Goal: Use online tool/utility: Utilize a website feature to perform a specific function

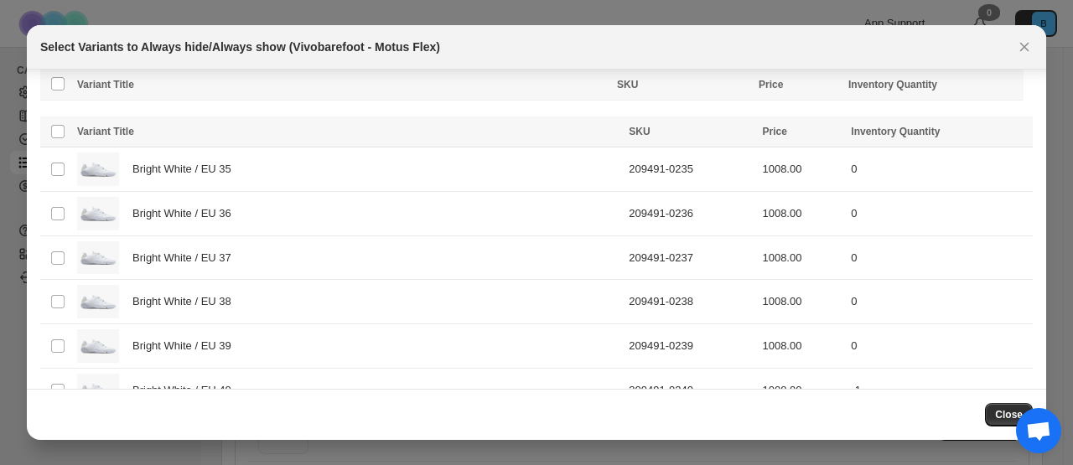
scroll to position [3992, 0]
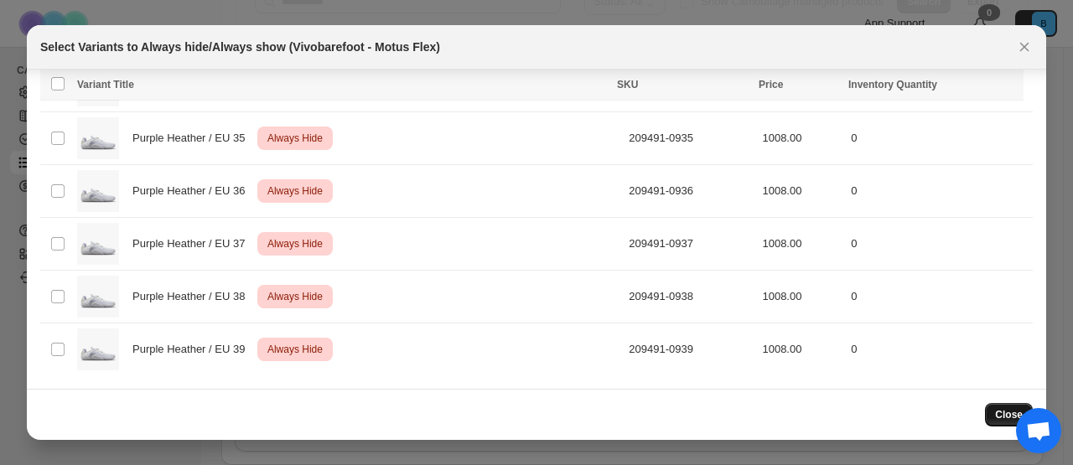
click at [1005, 412] on span "Close" at bounding box center [1009, 414] width 28 height 13
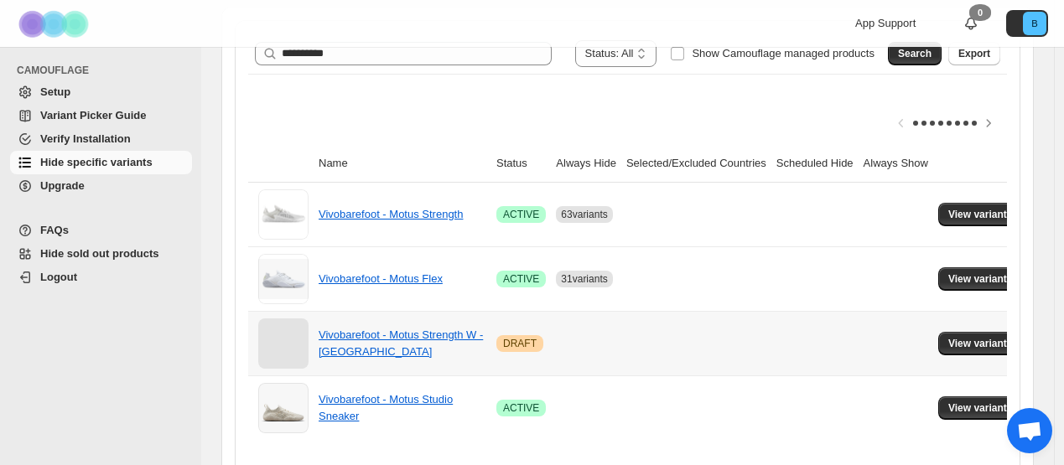
scroll to position [206, 0]
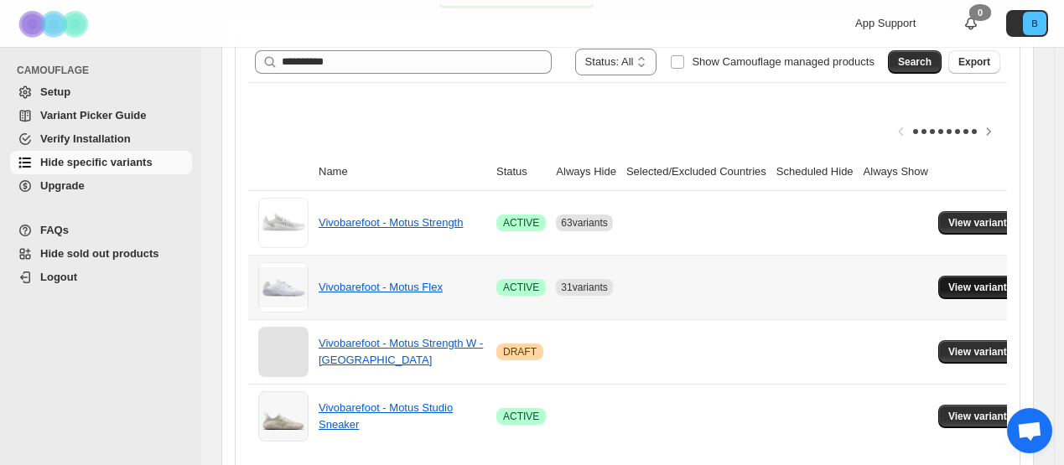
click at [963, 291] on button "View variants" at bounding box center [980, 287] width 85 height 23
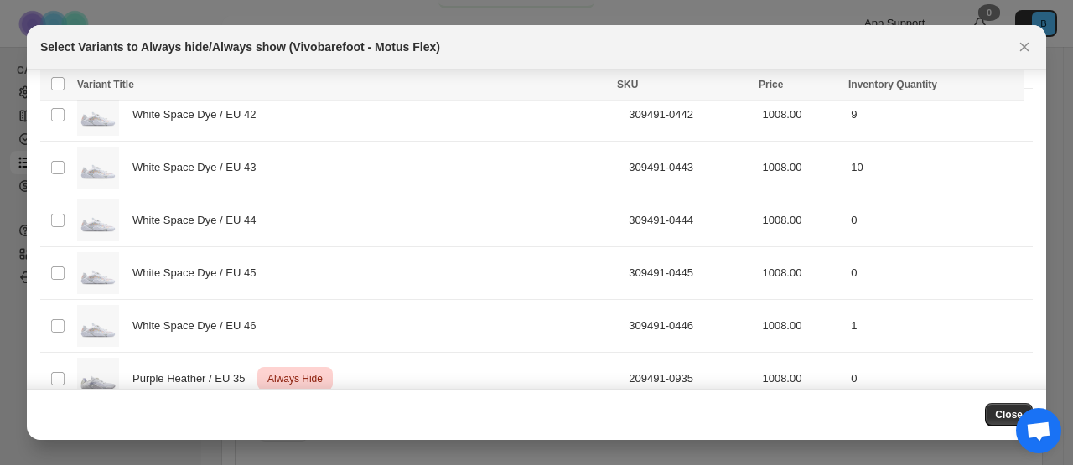
scroll to position [3992, 0]
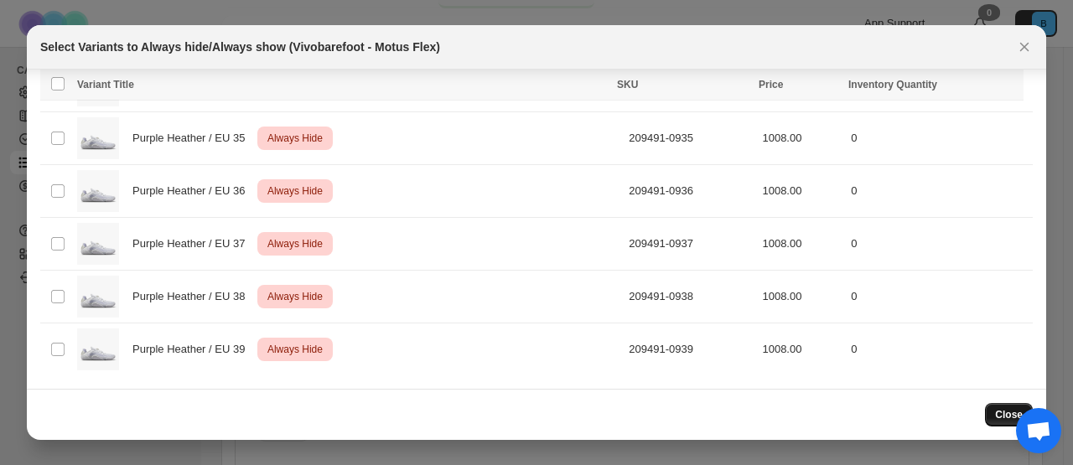
click at [1009, 419] on span "Close" at bounding box center [1009, 414] width 28 height 13
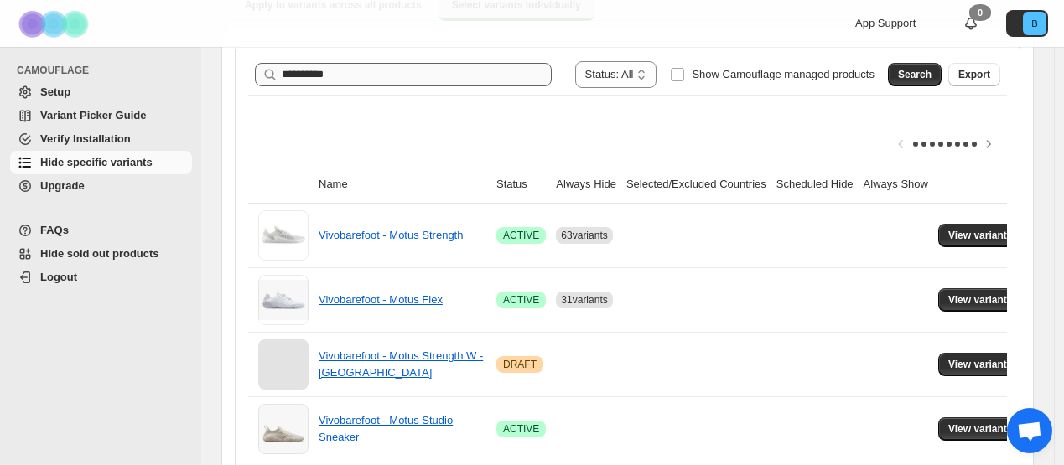
scroll to position [178, 0]
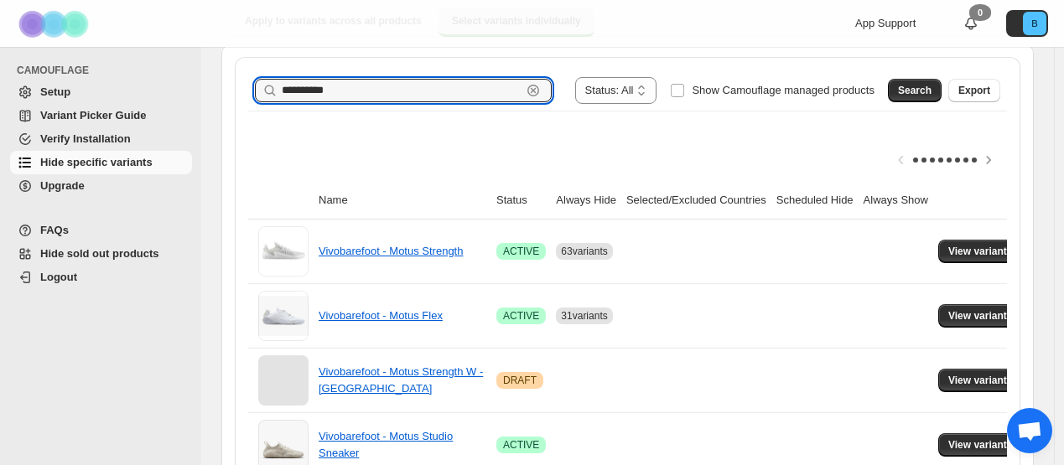
drag, startPoint x: 373, startPoint y: 80, endPoint x: 119, endPoint y: 77, distance: 254.1
click at [164, 80] on div "**********" at bounding box center [532, 188] width 1064 height 732
drag, startPoint x: 365, startPoint y: 87, endPoint x: 169, endPoint y: 78, distance: 196.4
click at [195, 80] on div "**********" at bounding box center [532, 188] width 1064 height 732
paste input "text"
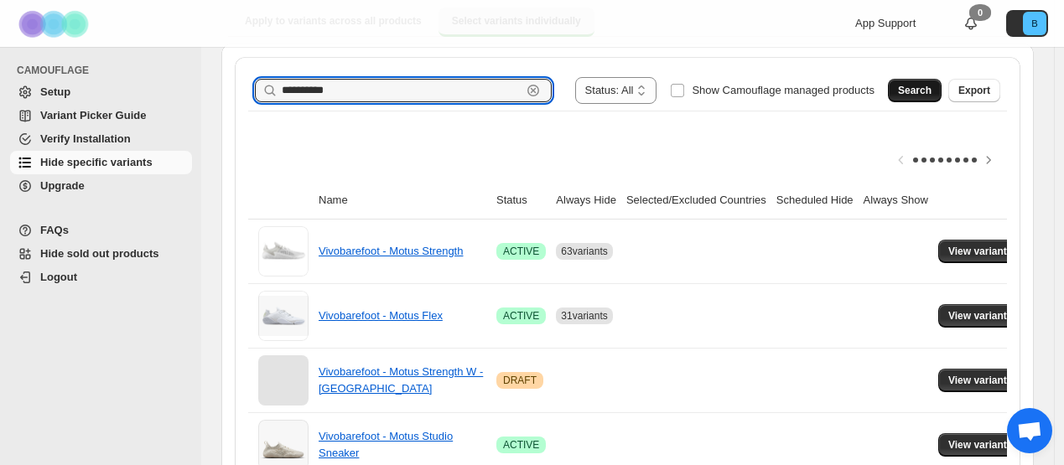
type input "**********"
click at [924, 84] on span "Search" at bounding box center [915, 90] width 34 height 13
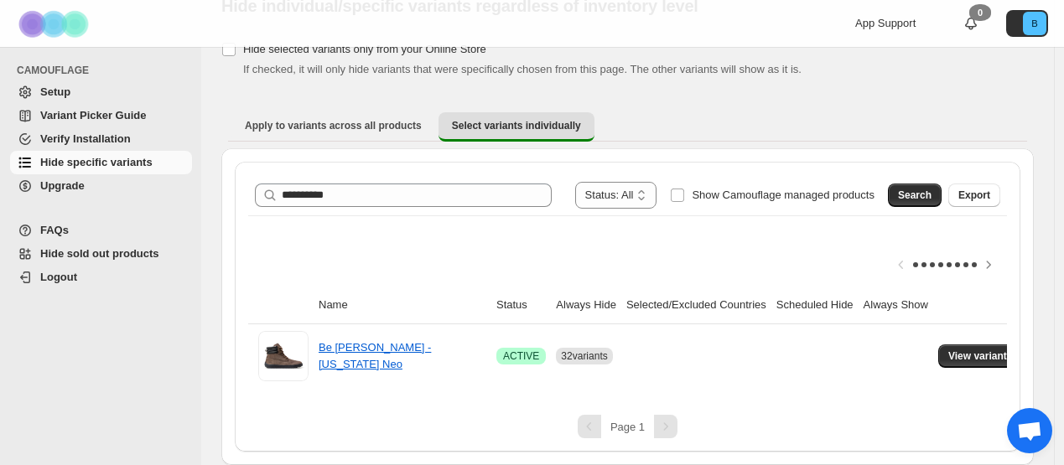
scroll to position [86, 0]
click at [976, 350] on span "View variants" at bounding box center [980, 356] width 65 height 13
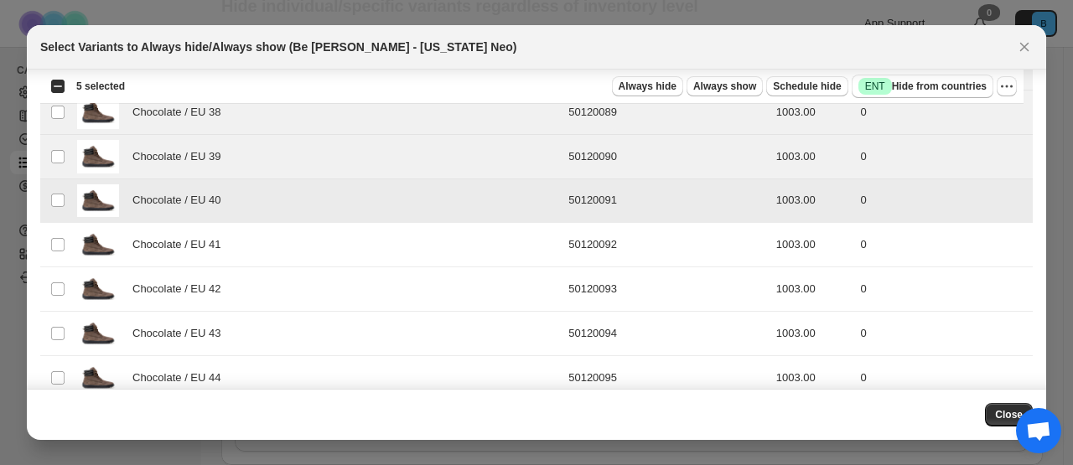
scroll to position [147, 0]
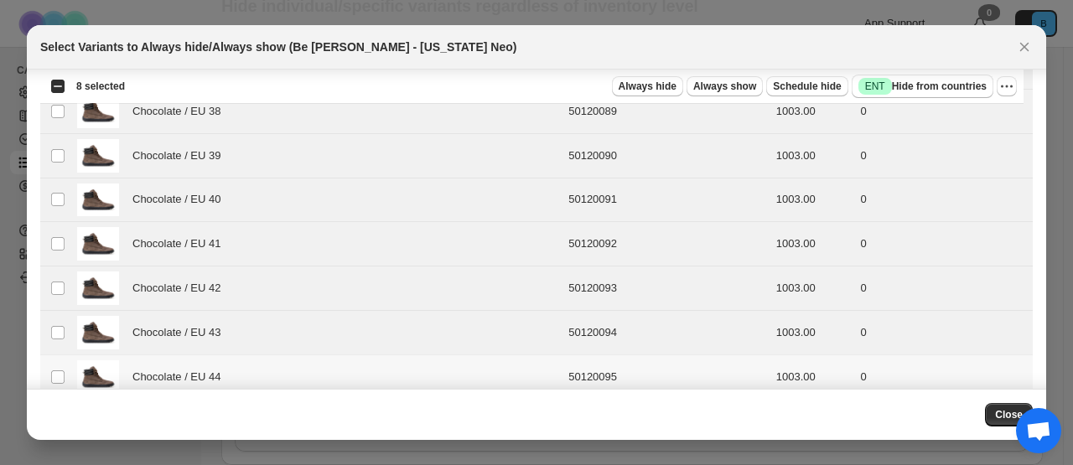
click at [62, 366] on td "Select product variant" at bounding box center [56, 378] width 32 height 44
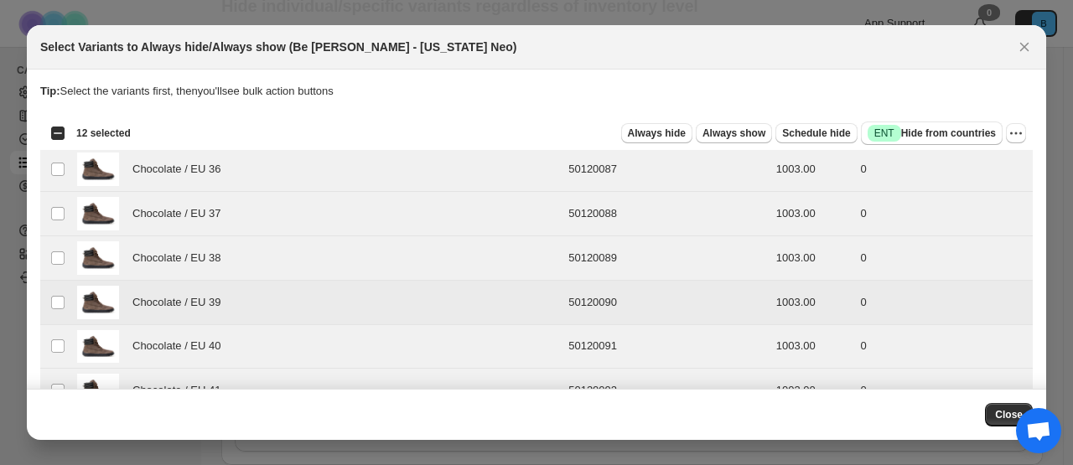
scroll to position [0, 0]
click at [667, 137] on span "Always hide" at bounding box center [657, 133] width 58 height 13
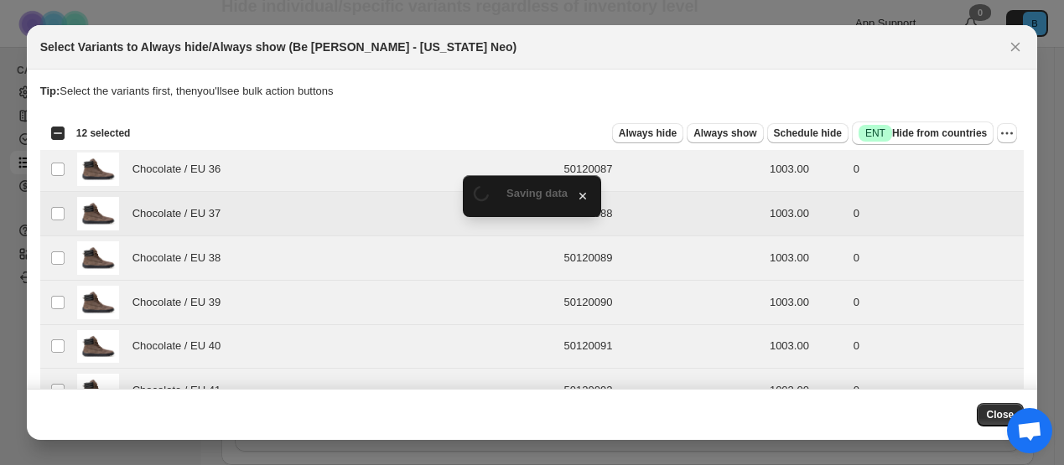
scroll to position [86, 0]
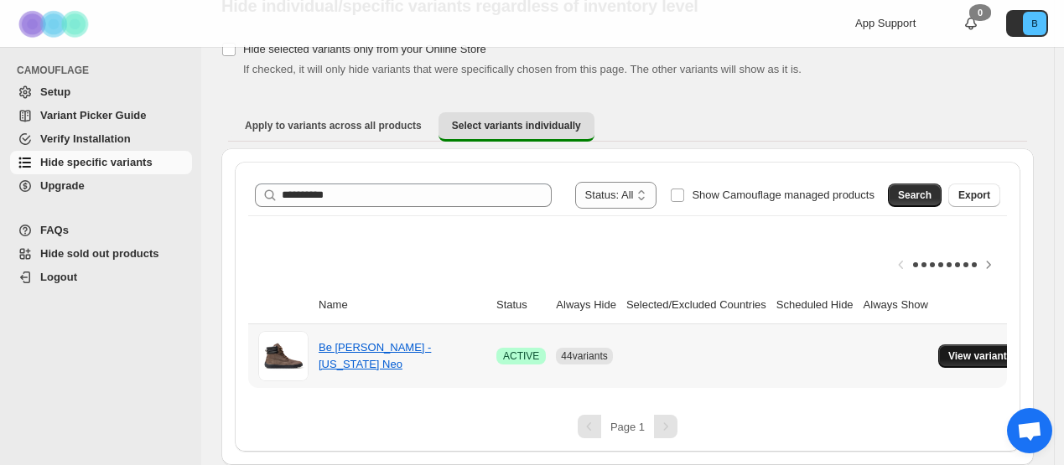
click at [978, 350] on span "View variants" at bounding box center [980, 356] width 65 height 13
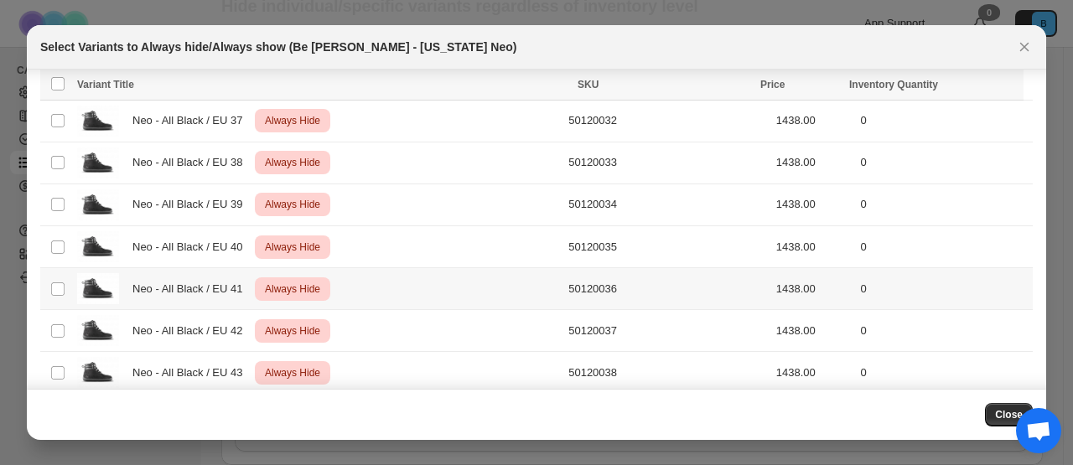
scroll to position [2081, 0]
